Goal: Task Accomplishment & Management: Manage account settings

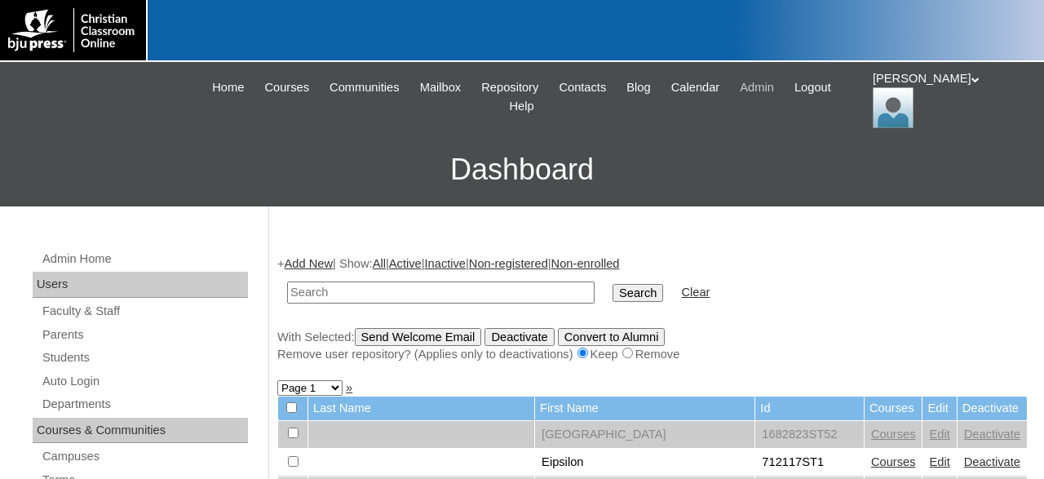
click at [774, 87] on span "Admin" at bounding box center [757, 87] width 34 height 19
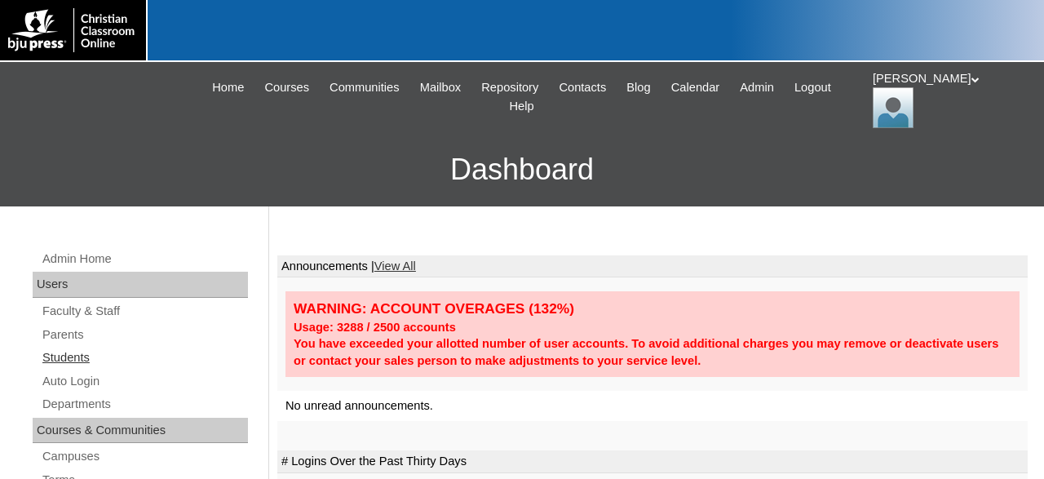
click at [77, 355] on link "Students" at bounding box center [144, 357] width 207 height 20
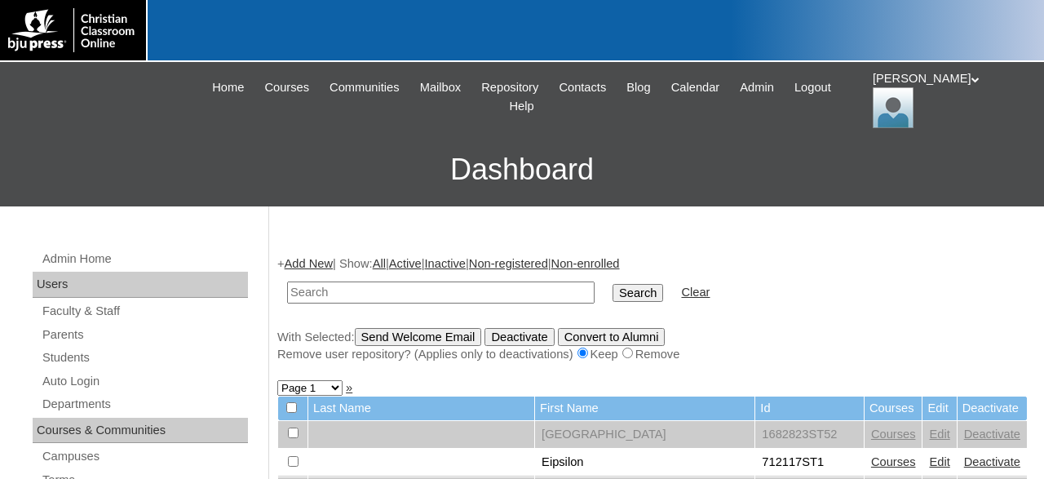
click at [355, 288] on input "text" at bounding box center [440, 292] width 307 height 22
type input "76321381"
click at [612, 284] on input "Search" at bounding box center [637, 293] width 51 height 18
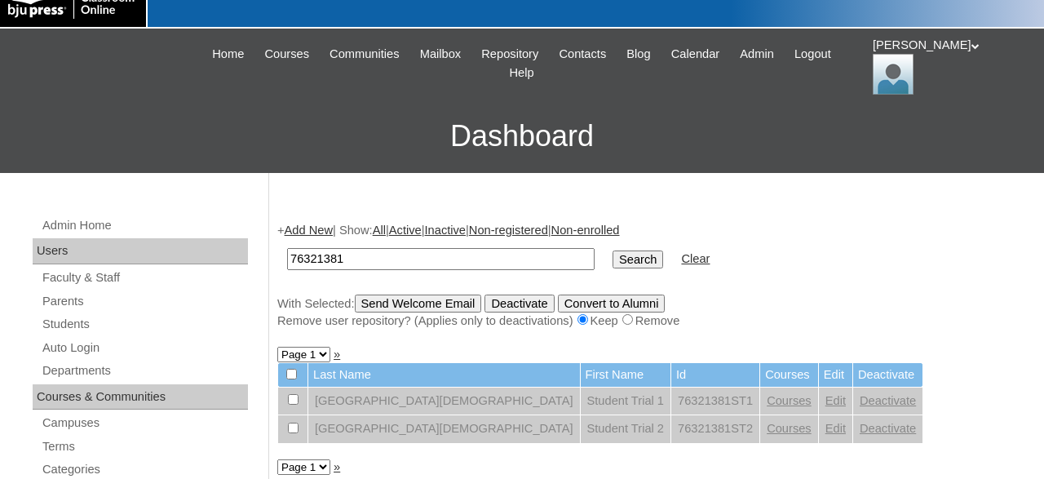
scroll to position [33, 0]
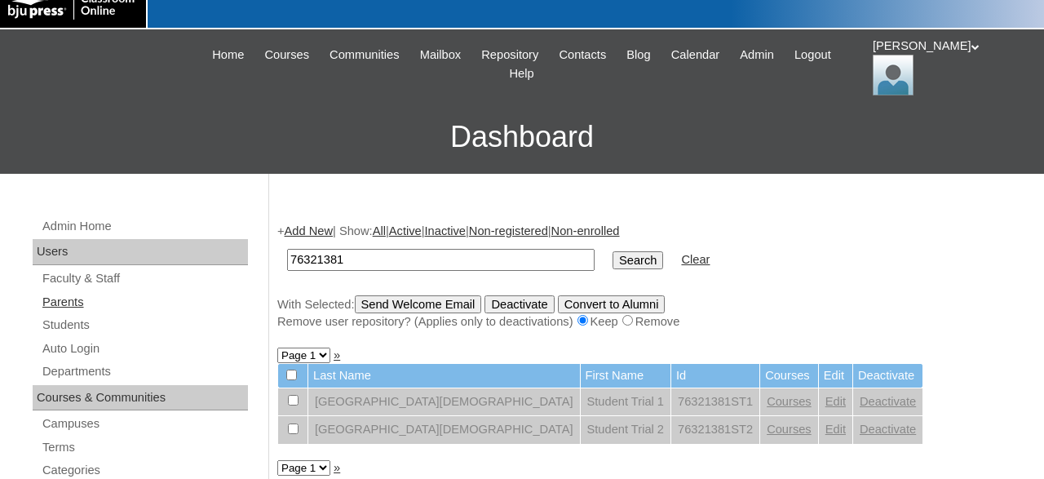
click at [73, 298] on link "Parents" at bounding box center [144, 302] width 207 height 20
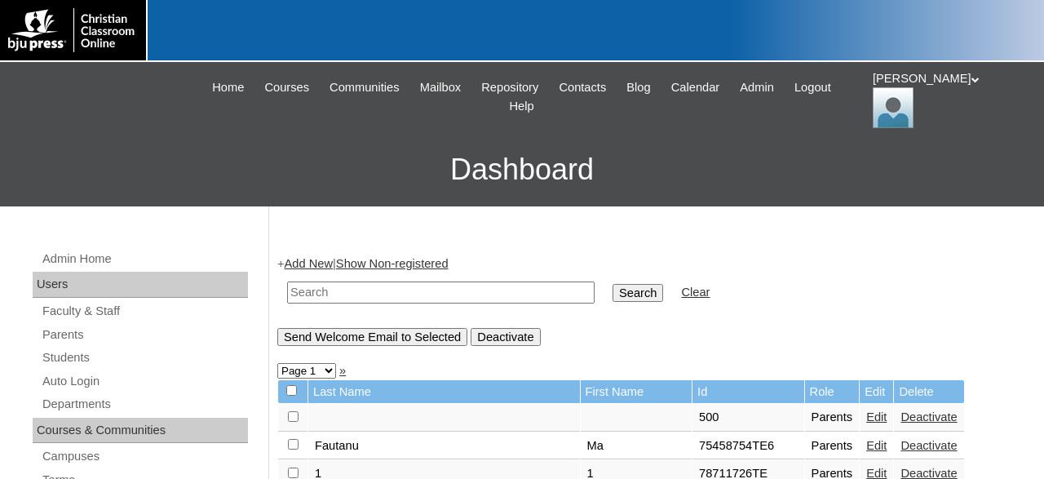
click at [358, 300] on input "text" at bounding box center [440, 292] width 307 height 22
type input "76321381"
click at [612, 284] on input "Search" at bounding box center [637, 293] width 51 height 18
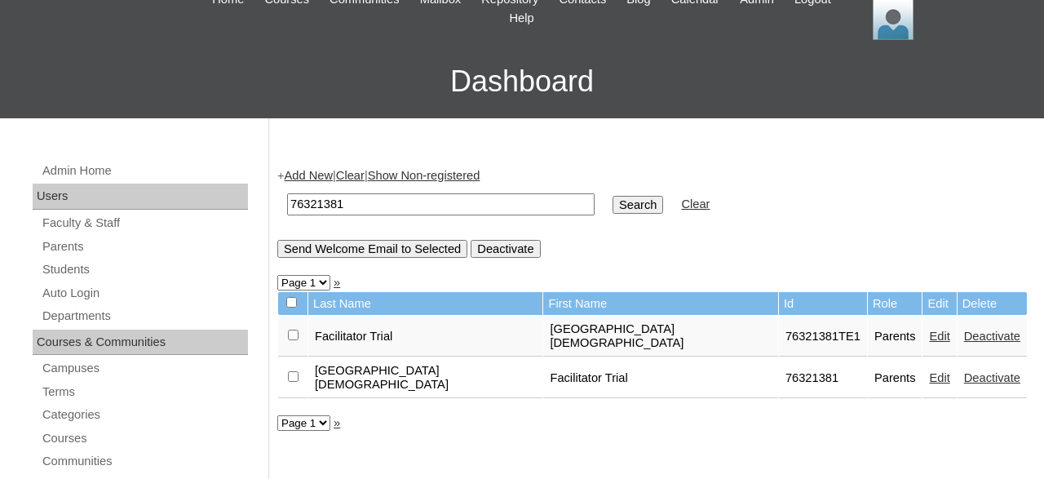
scroll to position [85, 0]
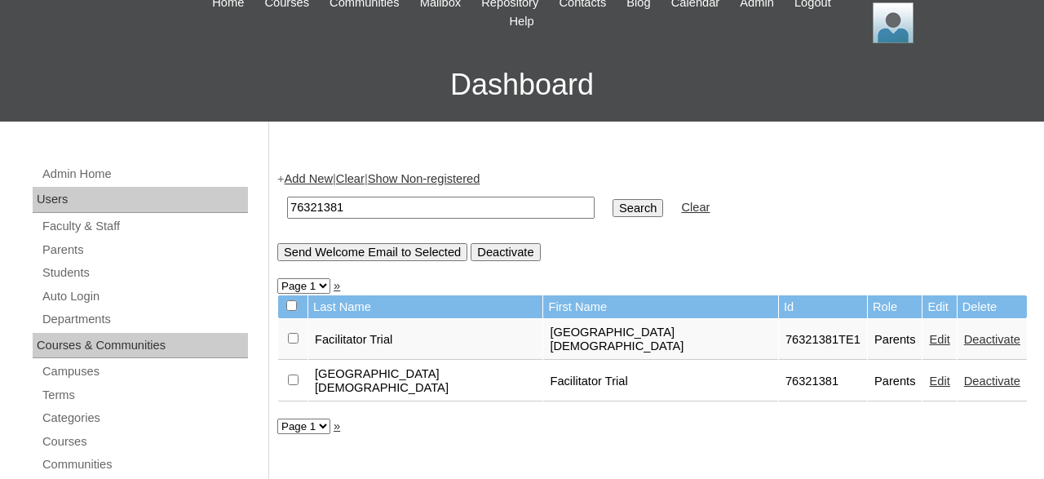
click at [929, 337] on link "Edit" at bounding box center [939, 339] width 20 height 13
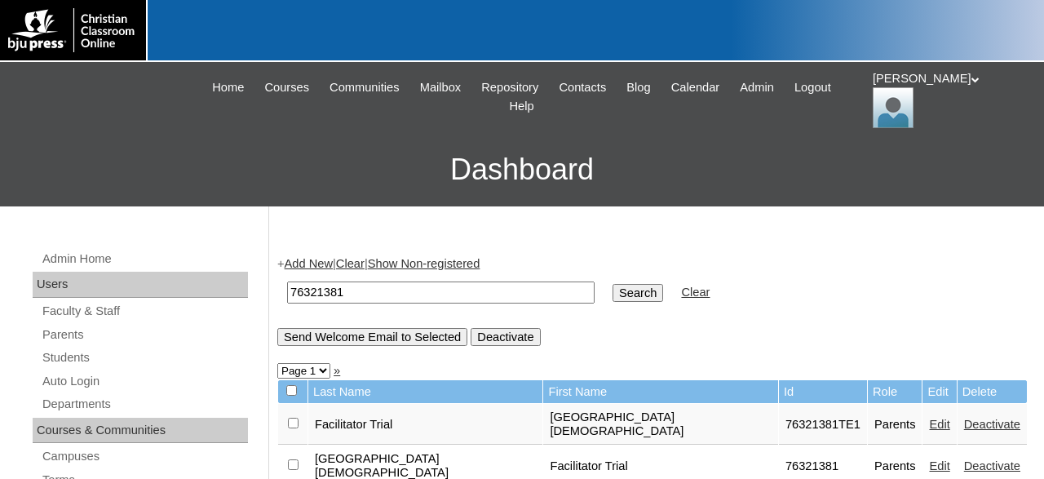
scroll to position [85, 0]
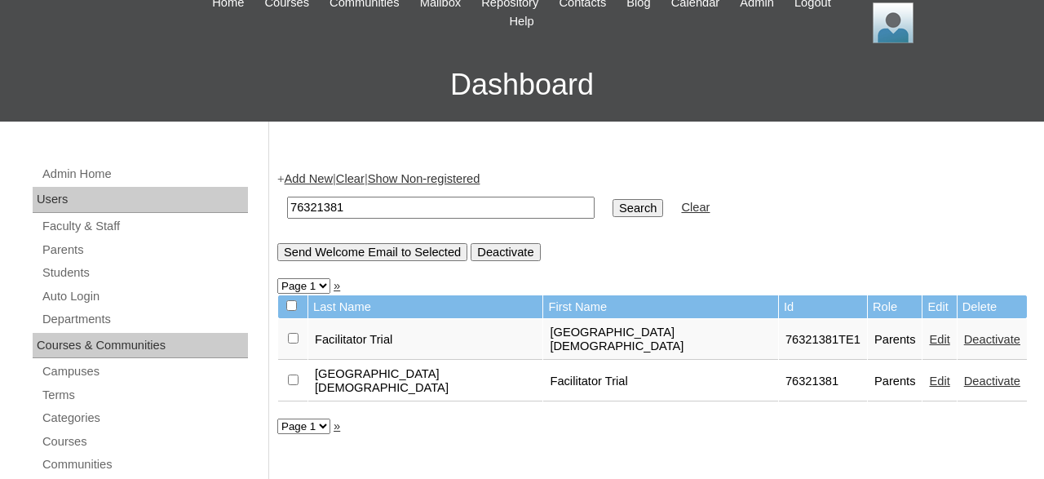
click at [929, 374] on link "Edit" at bounding box center [939, 380] width 20 height 13
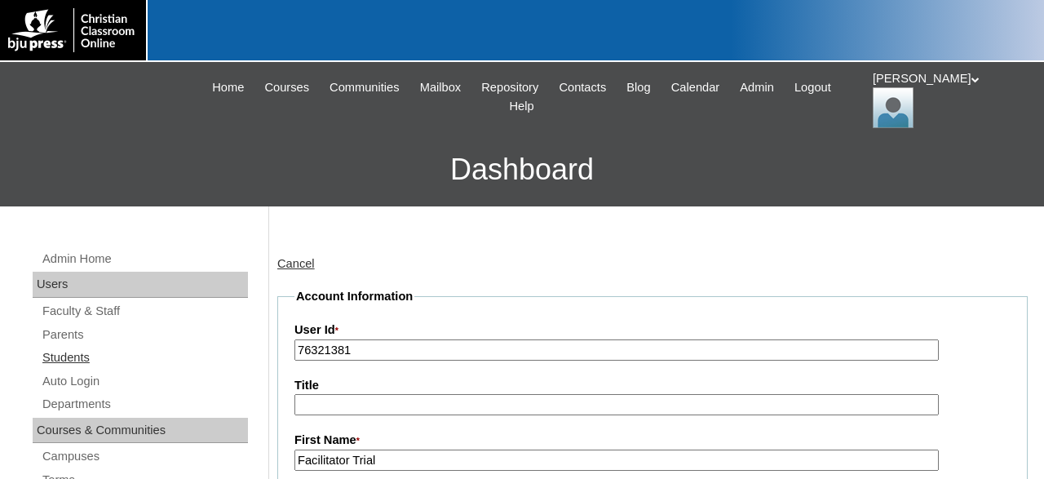
click at [83, 356] on link "Students" at bounding box center [144, 357] width 207 height 20
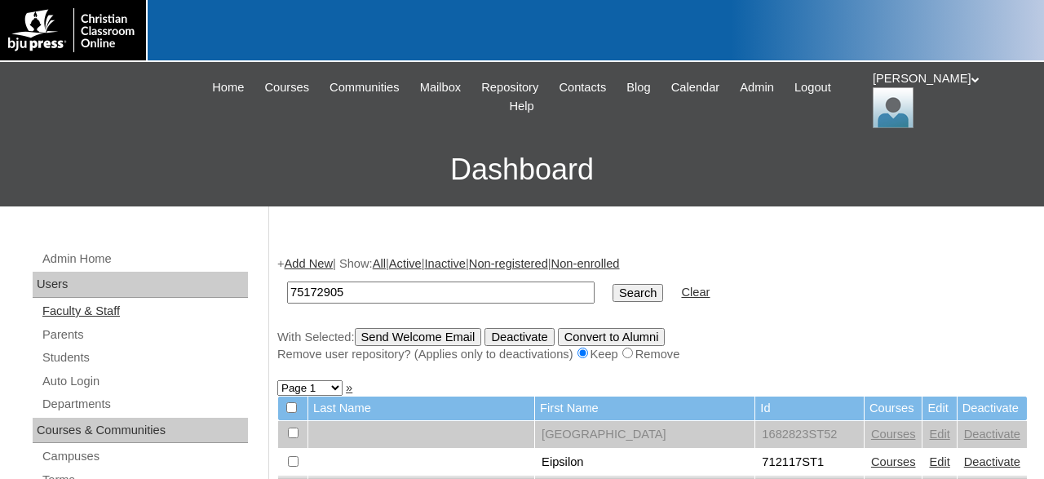
type input "75172905"
click at [612, 284] on input "Search" at bounding box center [637, 293] width 51 height 18
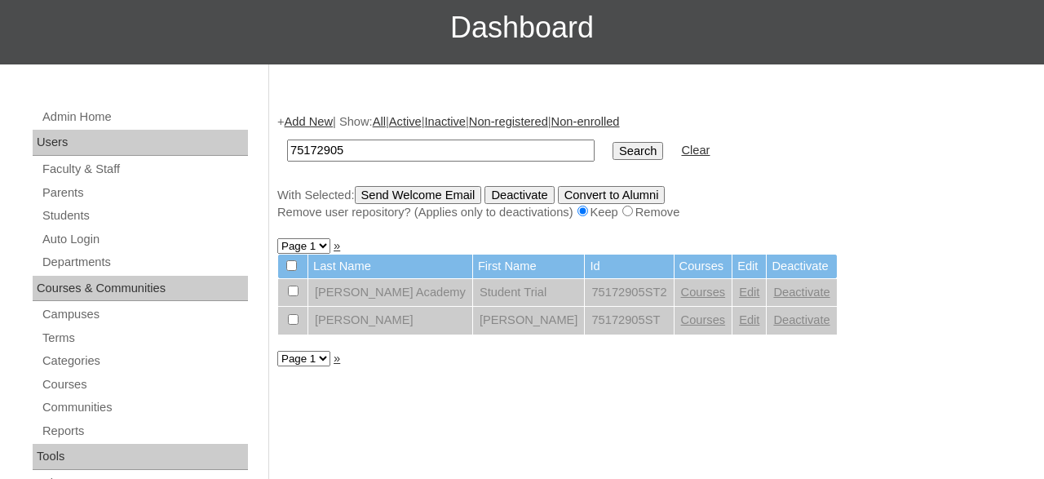
scroll to position [152, 0]
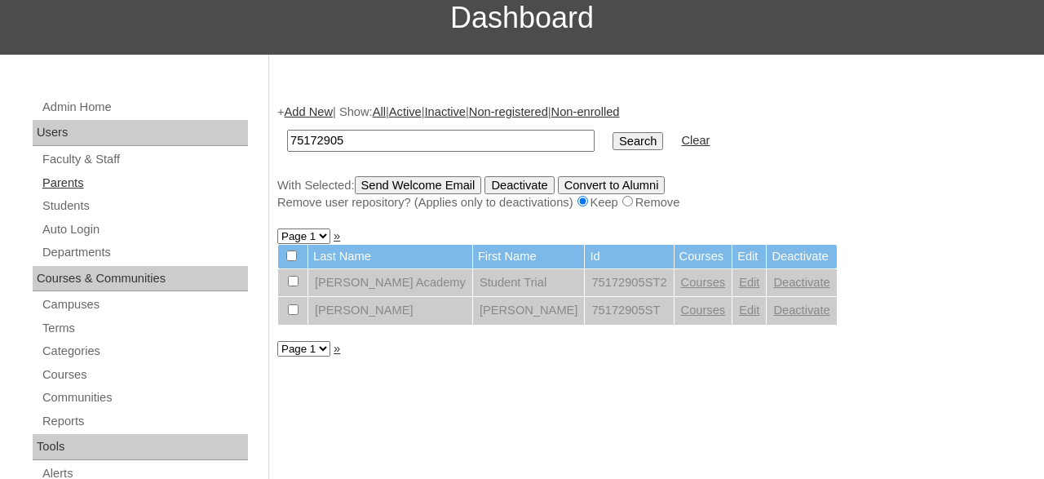
click at [76, 183] on link "Parents" at bounding box center [144, 183] width 207 height 20
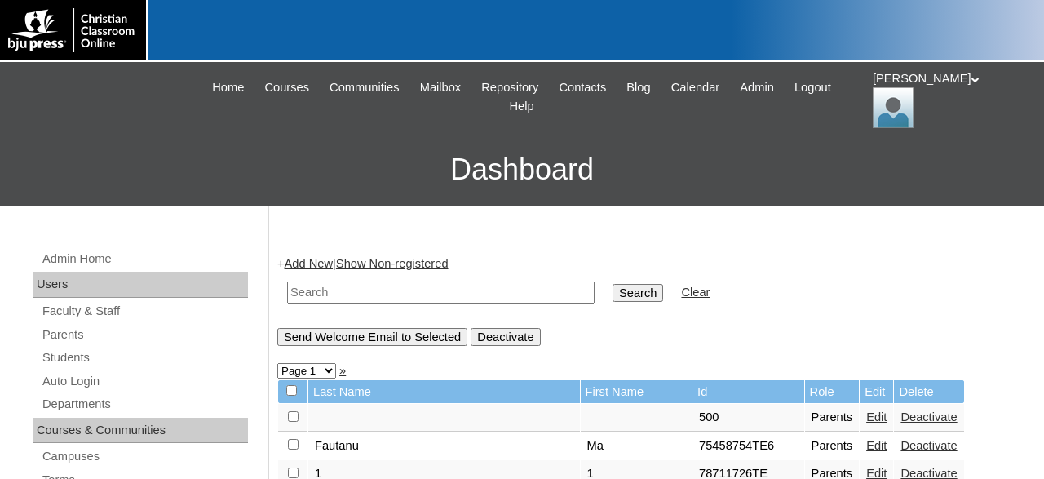
click at [348, 292] on input "text" at bounding box center [440, 292] width 307 height 22
type input "75172905"
click at [612, 284] on input "Search" at bounding box center [637, 293] width 51 height 18
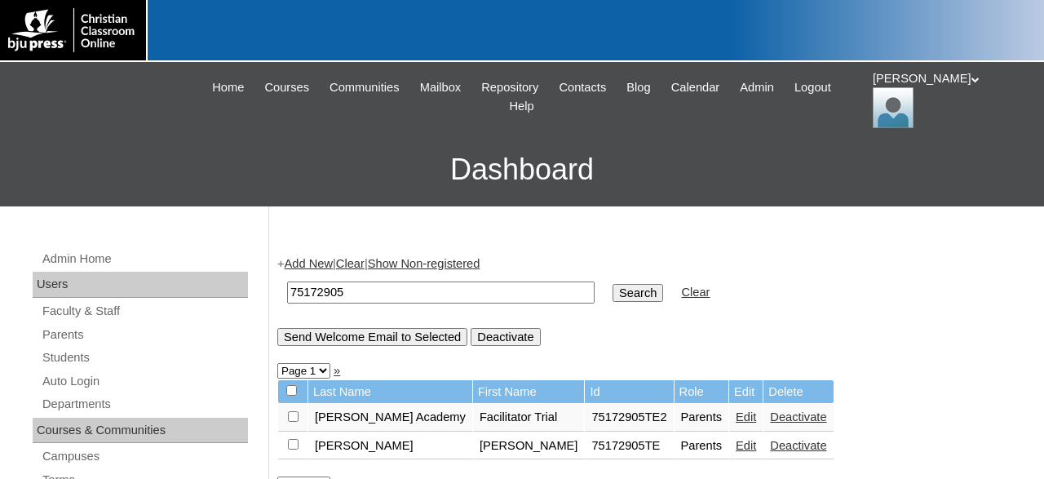
scroll to position [88, 0]
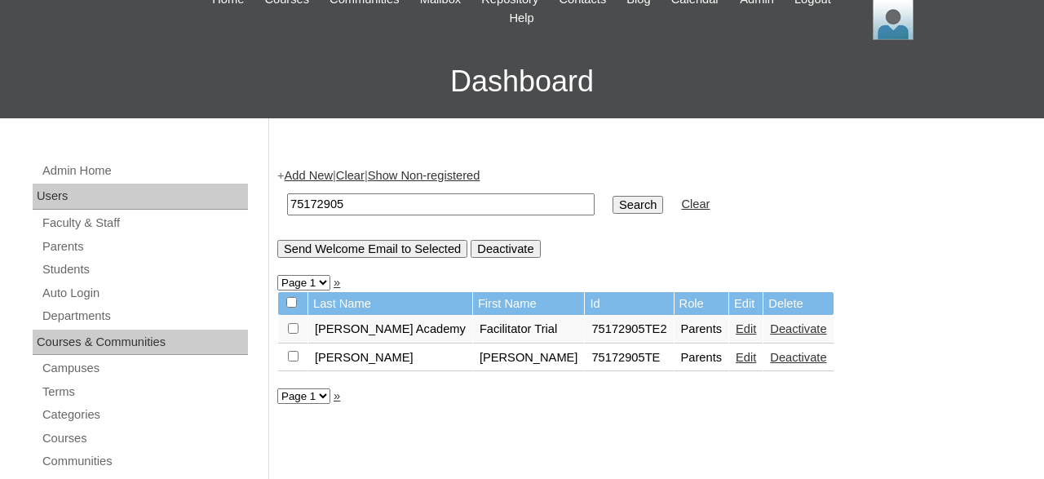
click at [736, 335] on link "Edit" at bounding box center [746, 328] width 20 height 13
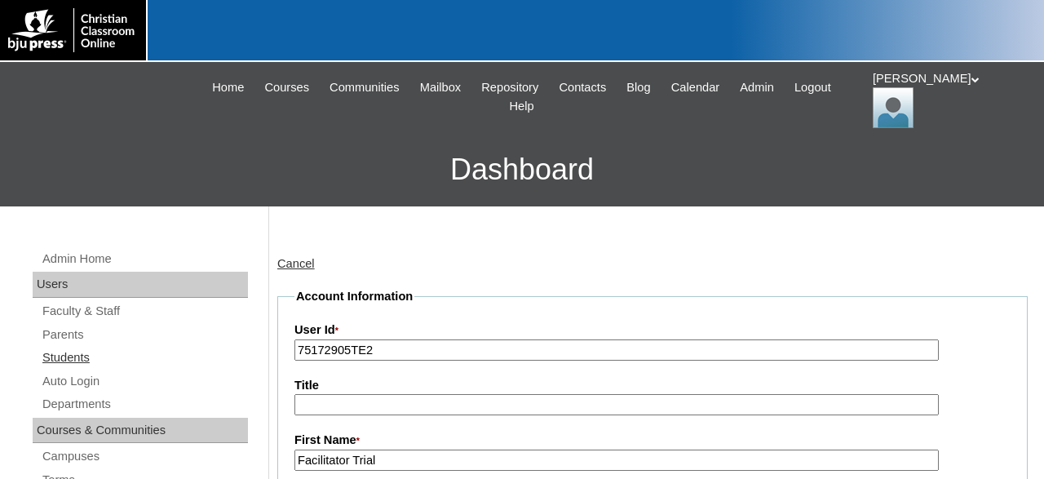
click at [71, 358] on link "Students" at bounding box center [144, 357] width 207 height 20
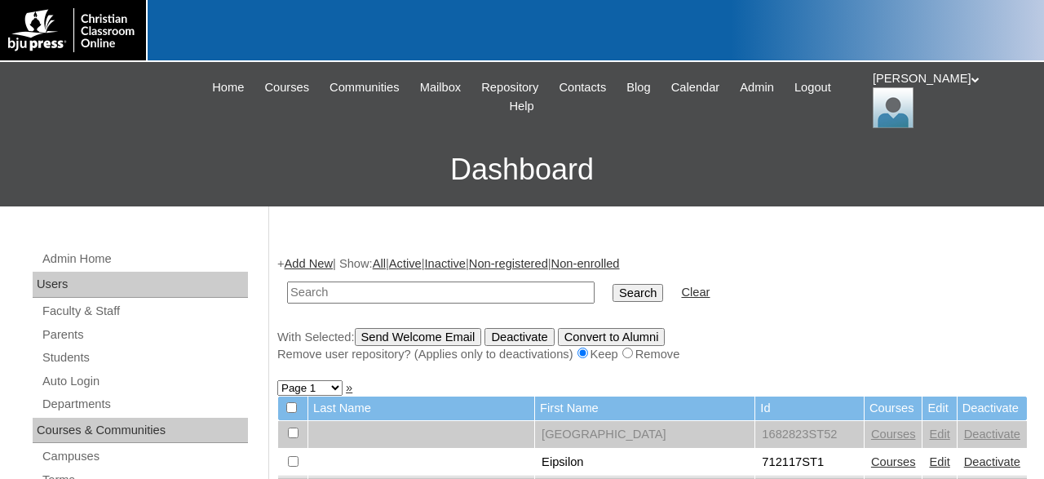
click at [412, 282] on input "text" at bounding box center [440, 292] width 307 height 22
type input "500041704"
click at [612, 284] on input "Search" at bounding box center [637, 293] width 51 height 18
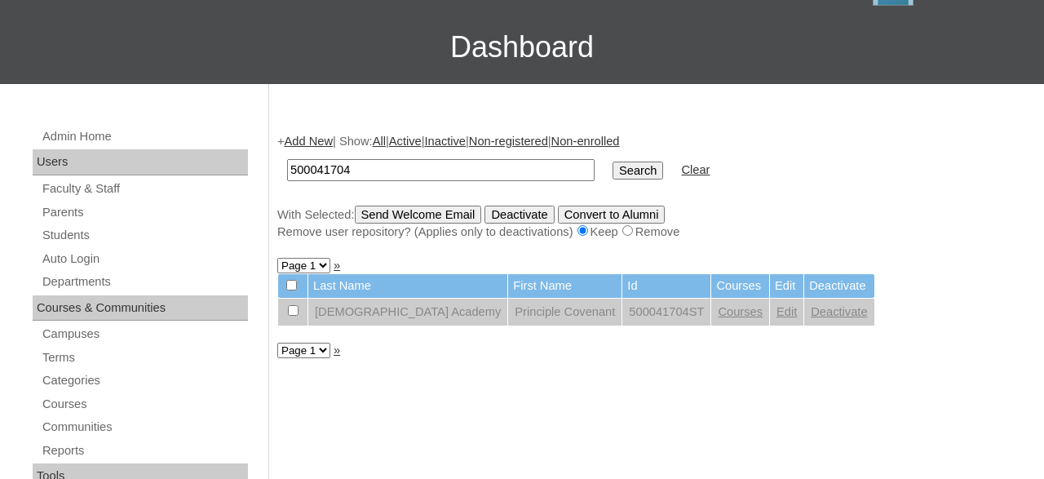
scroll to position [122, 0]
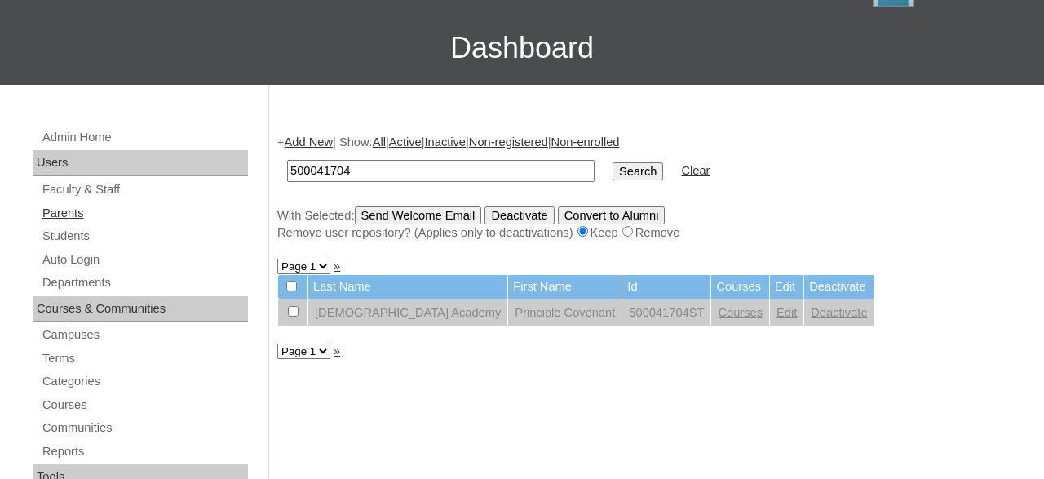
click at [76, 212] on link "Parents" at bounding box center [144, 213] width 207 height 20
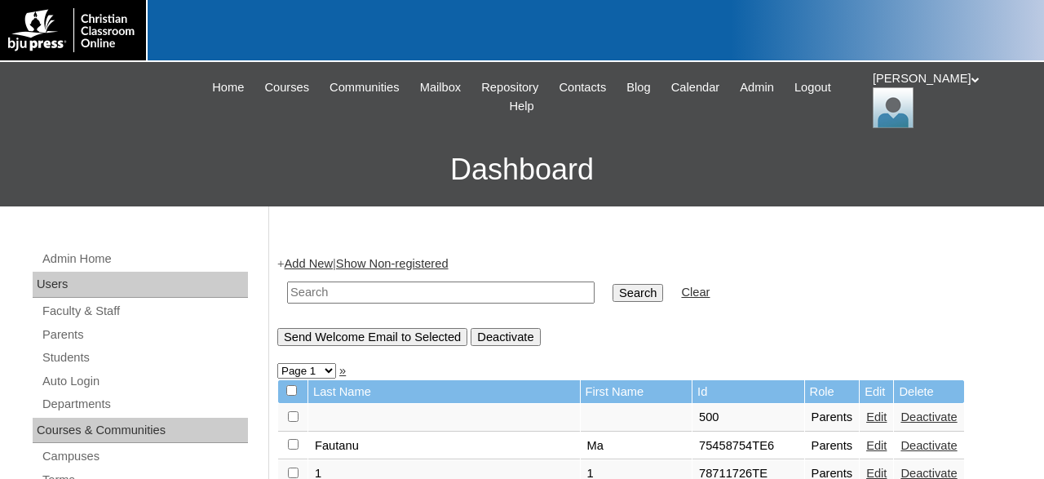
click at [422, 293] on input "text" at bounding box center [440, 292] width 307 height 22
paste input "500041704"
type input "500041704"
click at [612, 284] on input "Search" at bounding box center [637, 293] width 51 height 18
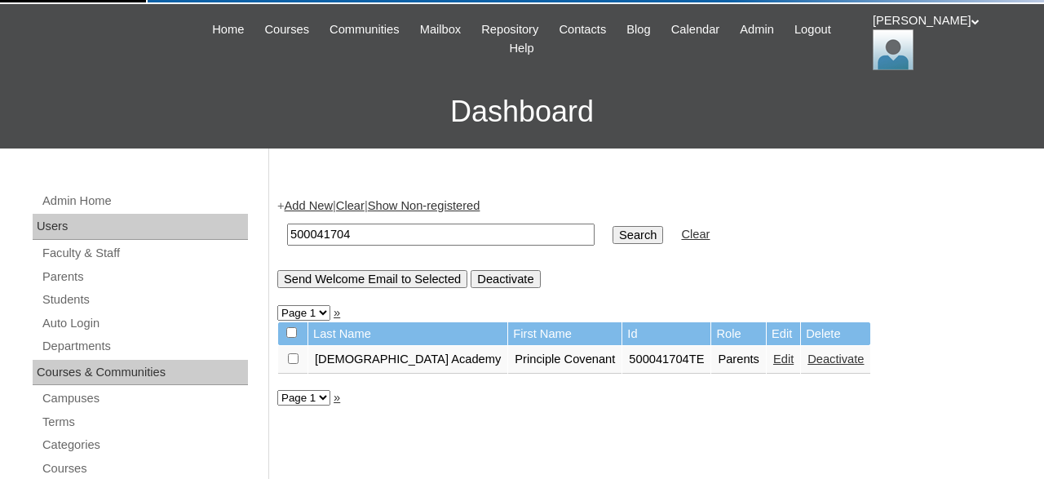
scroll to position [69, 0]
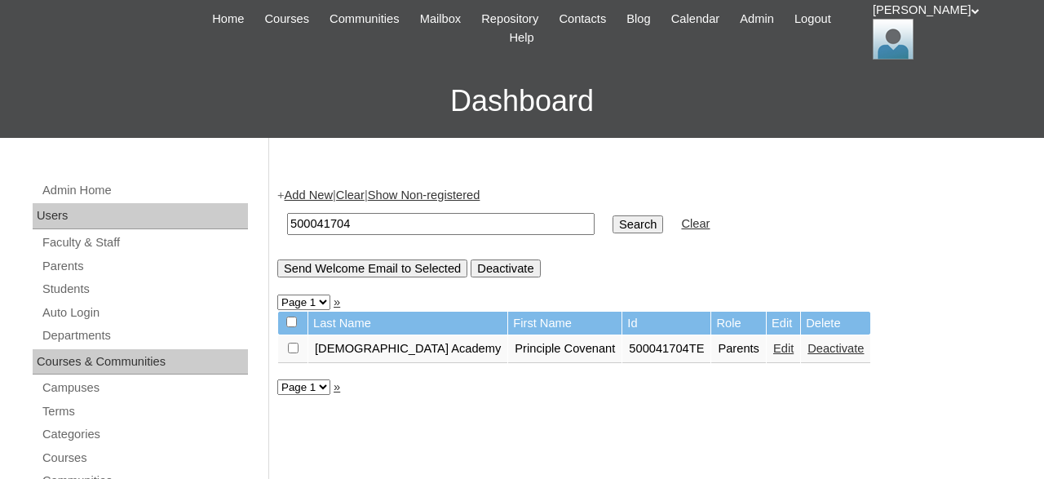
click at [773, 355] on link "Edit" at bounding box center [783, 348] width 20 height 13
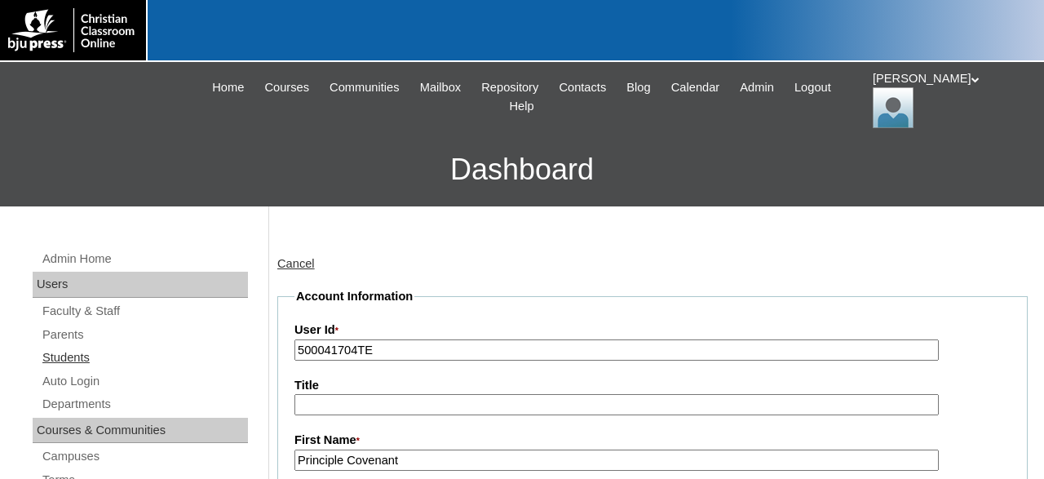
click at [71, 360] on link "Students" at bounding box center [144, 357] width 207 height 20
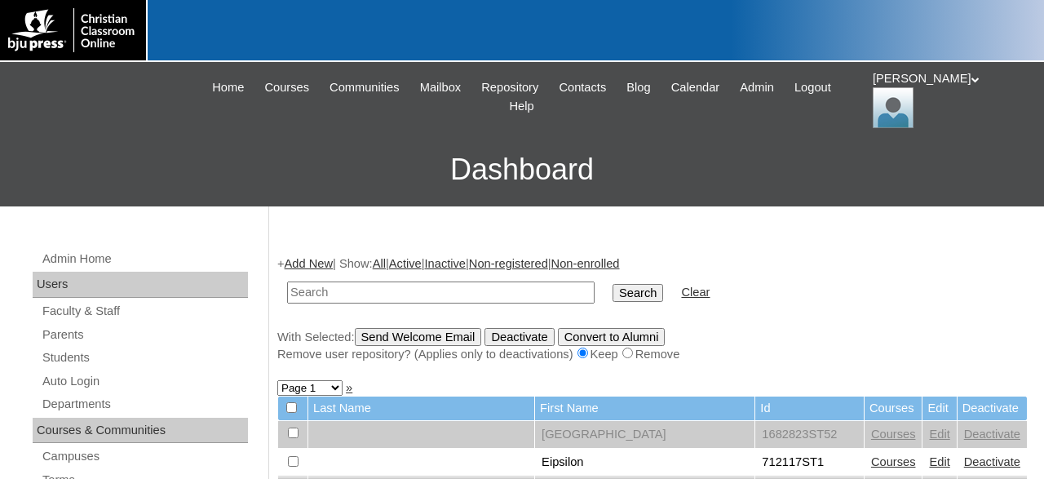
click at [346, 285] on input "text" at bounding box center [440, 292] width 307 height 22
type input "500029448"
click at [612, 284] on input "Search" at bounding box center [637, 293] width 51 height 18
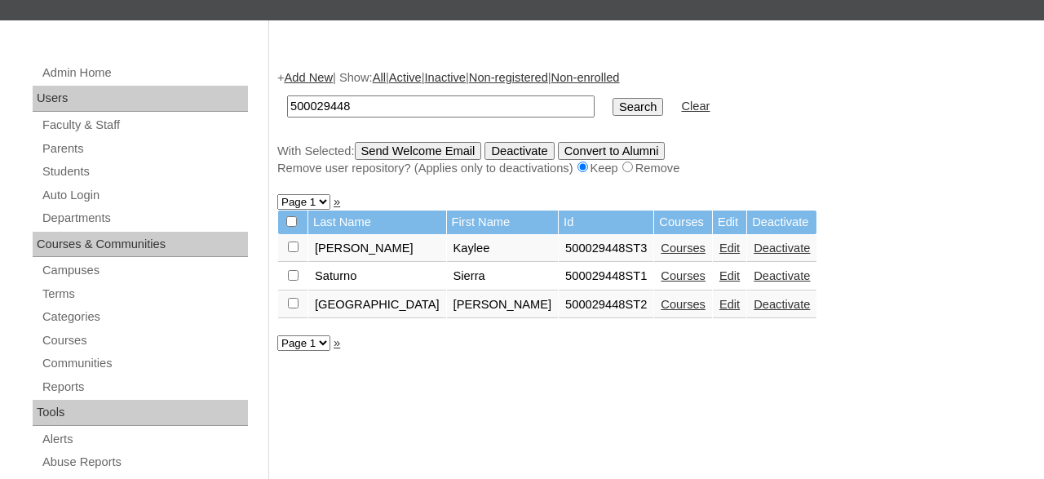
scroll to position [186, 0]
click at [661, 250] on link "Courses" at bounding box center [683, 247] width 45 height 13
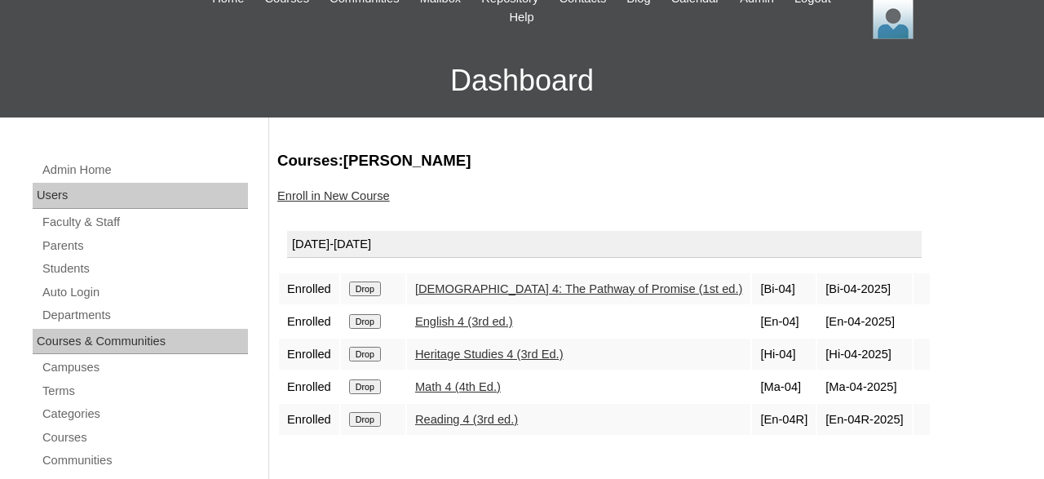
scroll to position [87, 0]
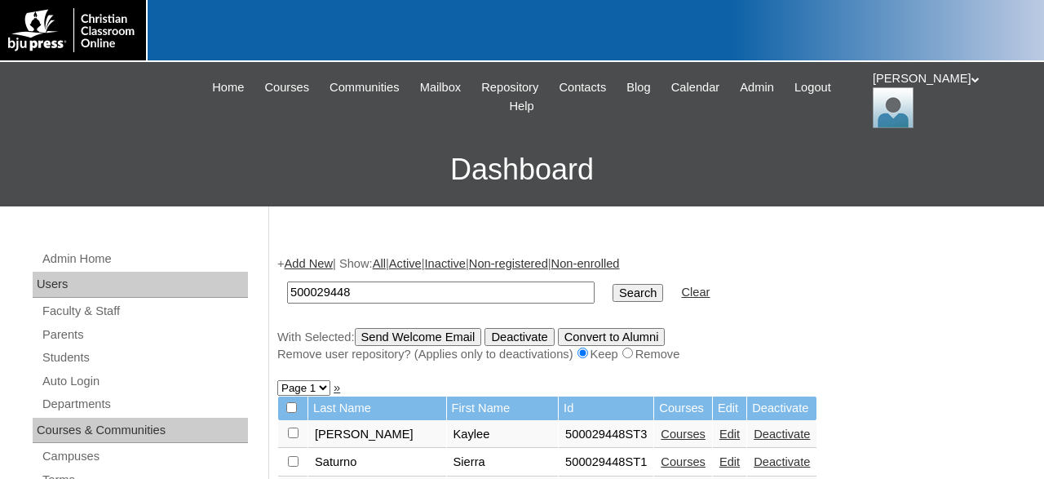
scroll to position [186, 0]
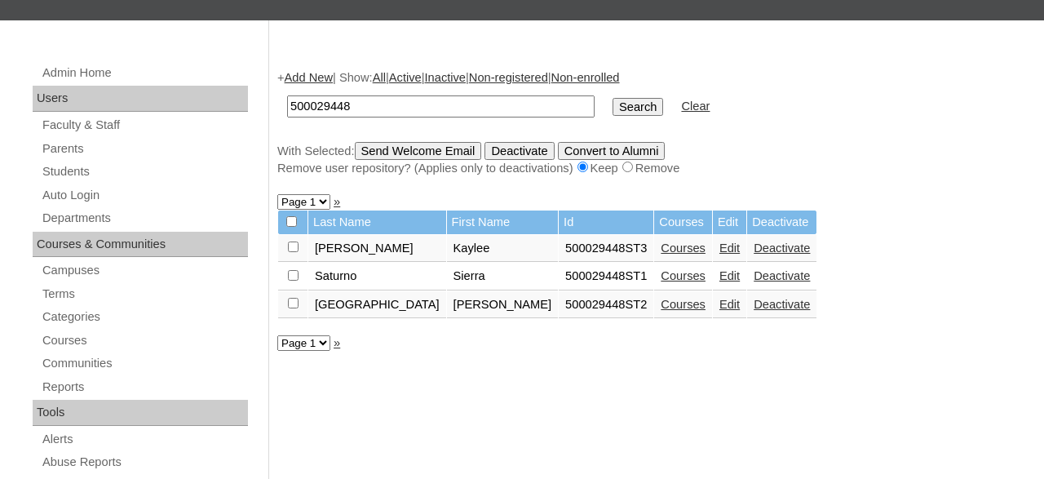
click at [661, 282] on link "Courses" at bounding box center [683, 275] width 45 height 13
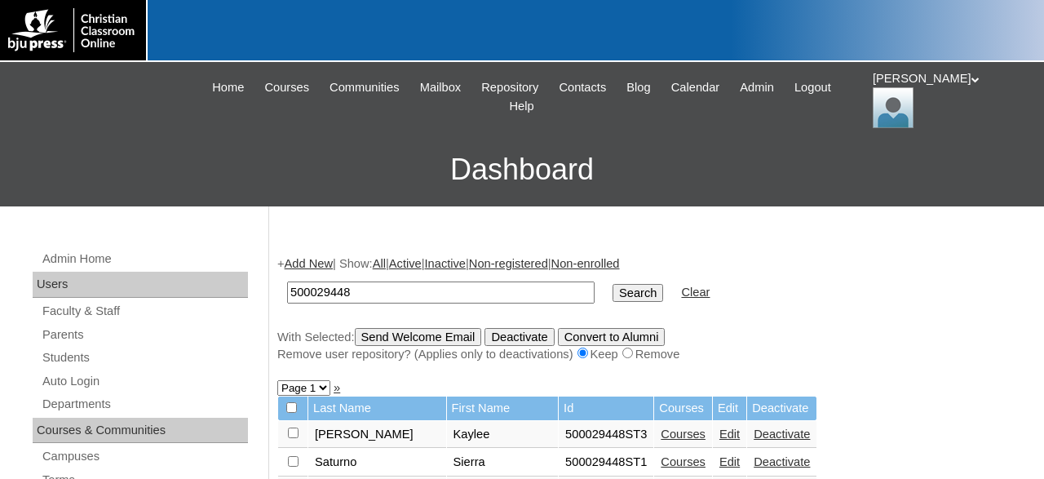
scroll to position [186, 0]
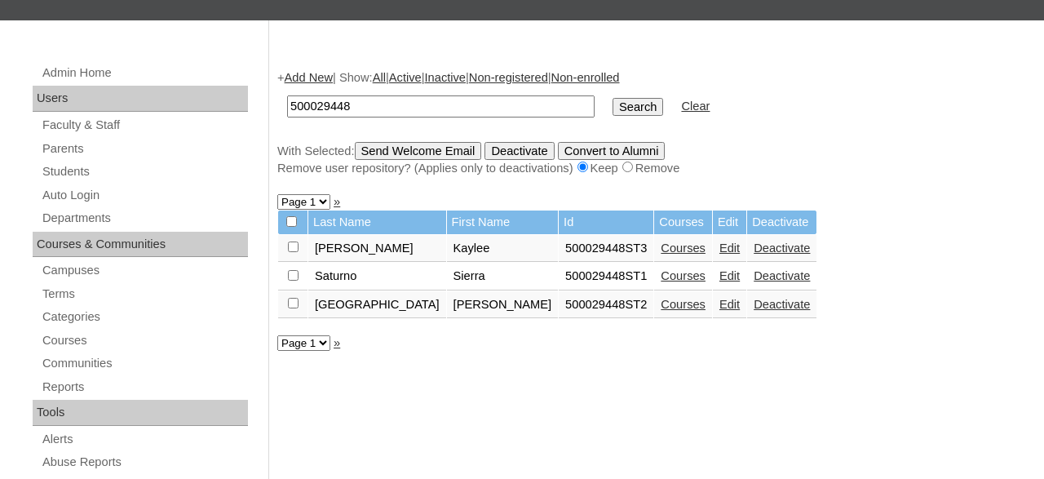
click at [661, 310] on link "Courses" at bounding box center [683, 304] width 45 height 13
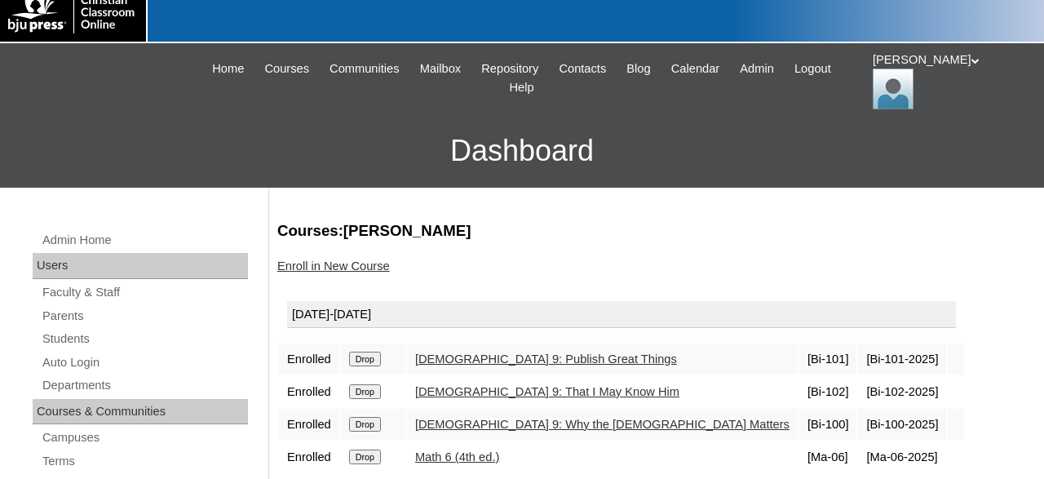
scroll to position [10, 0]
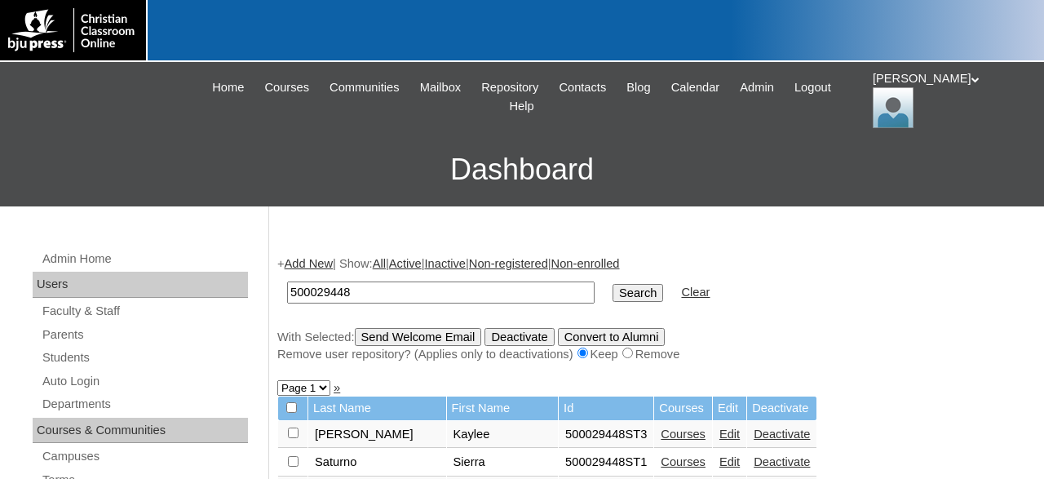
click at [971, 82] on icon at bounding box center [975, 80] width 8 height 6
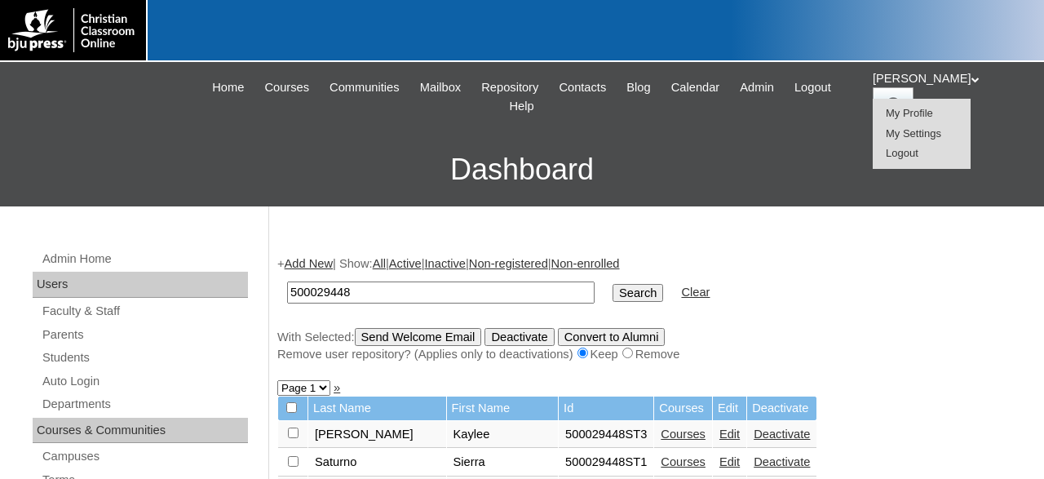
click at [920, 146] on li "Logout" at bounding box center [921, 154] width 78 height 20
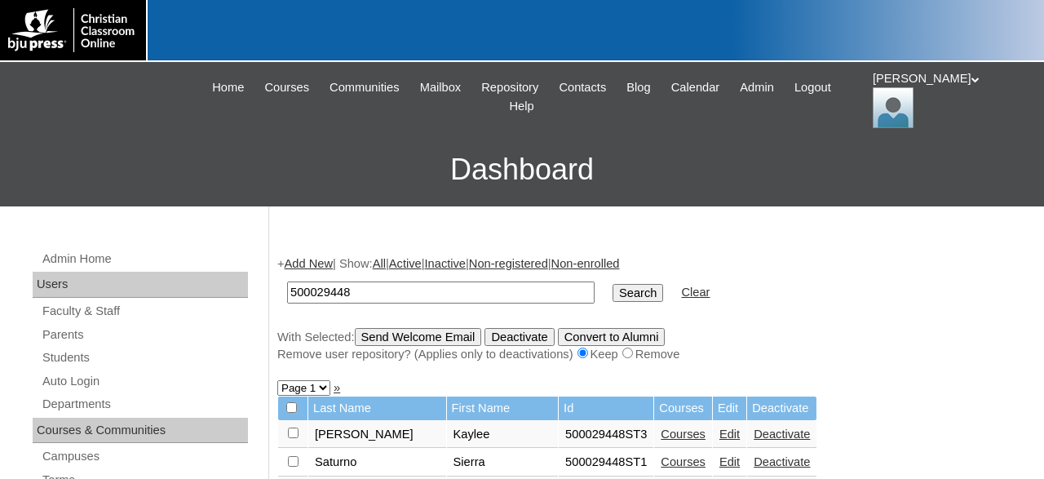
click at [913, 89] on div "[PERSON_NAME] My Profile My Settings Logout" at bounding box center [950, 99] width 155 height 58
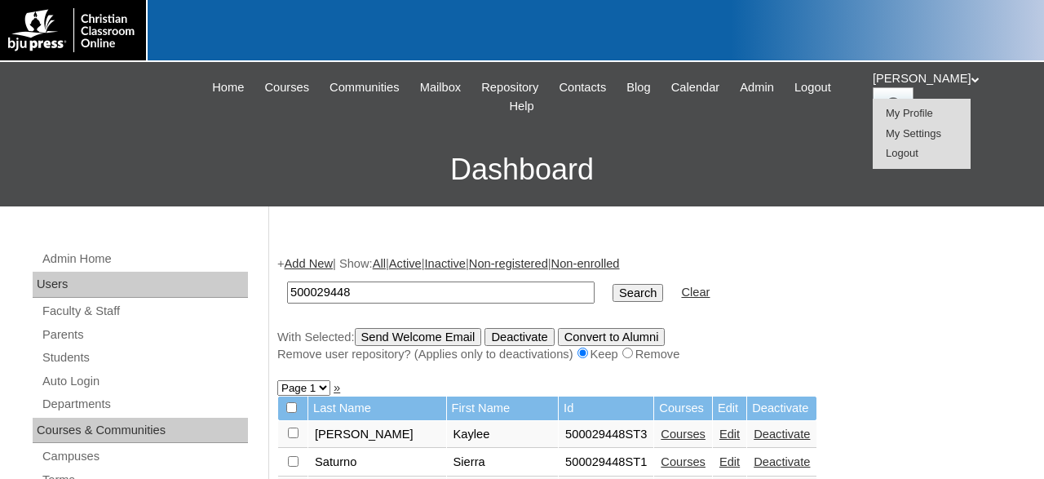
click at [911, 153] on span "Logout" at bounding box center [902, 153] width 33 height 12
